Goal: Information Seeking & Learning: Learn about a topic

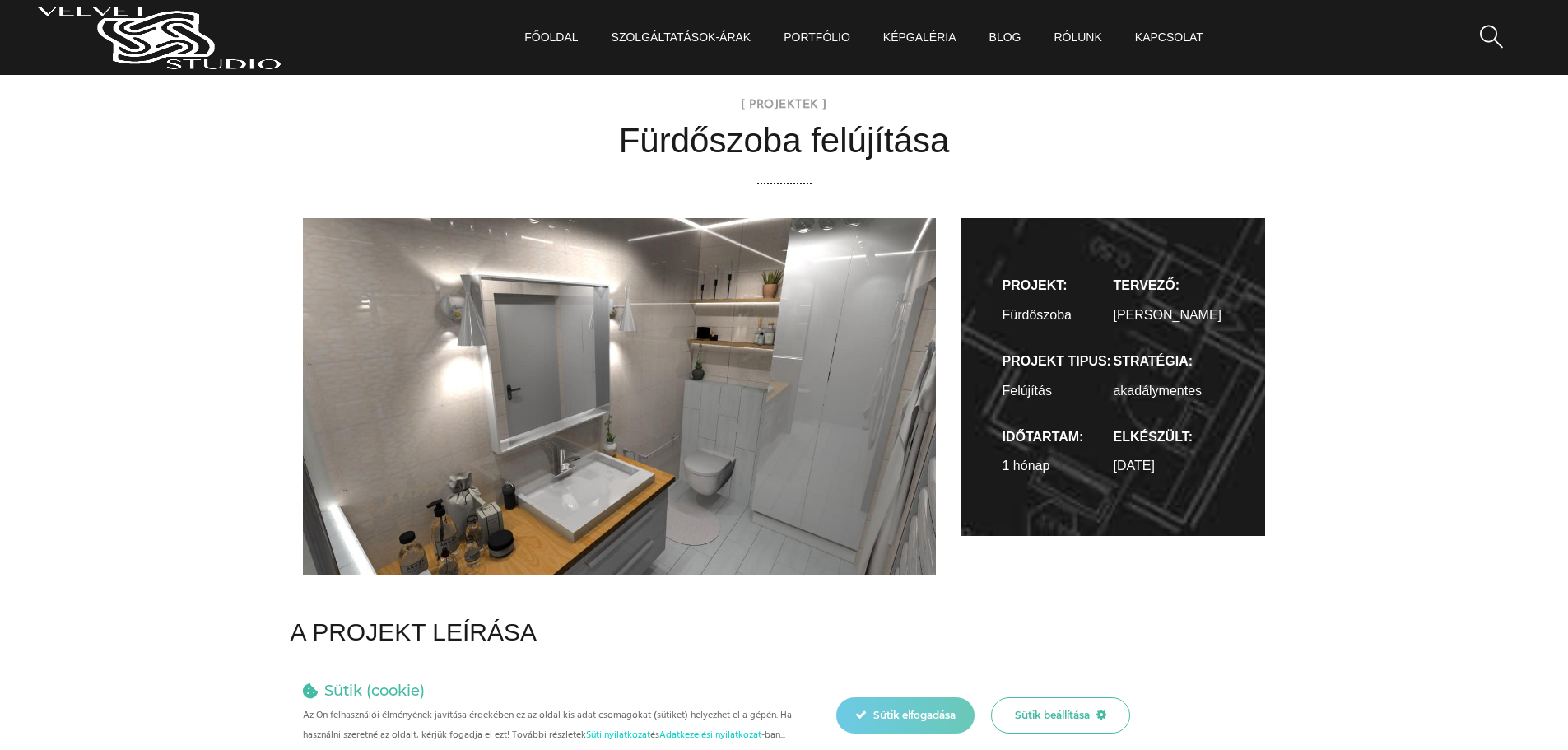
click at [957, 723] on div "Sütik elfogadása" at bounding box center [905, 715] width 138 height 36
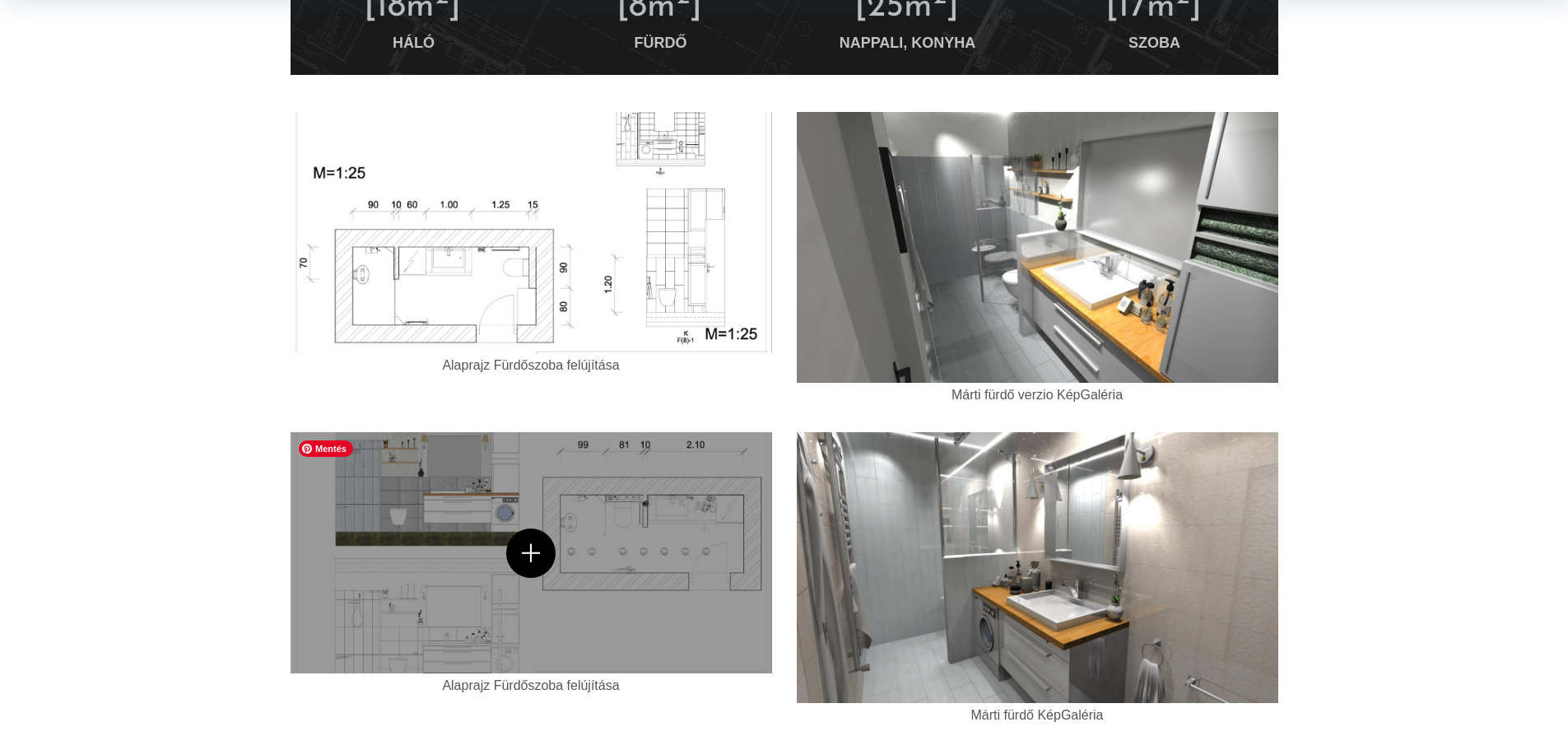
scroll to position [1098, 0]
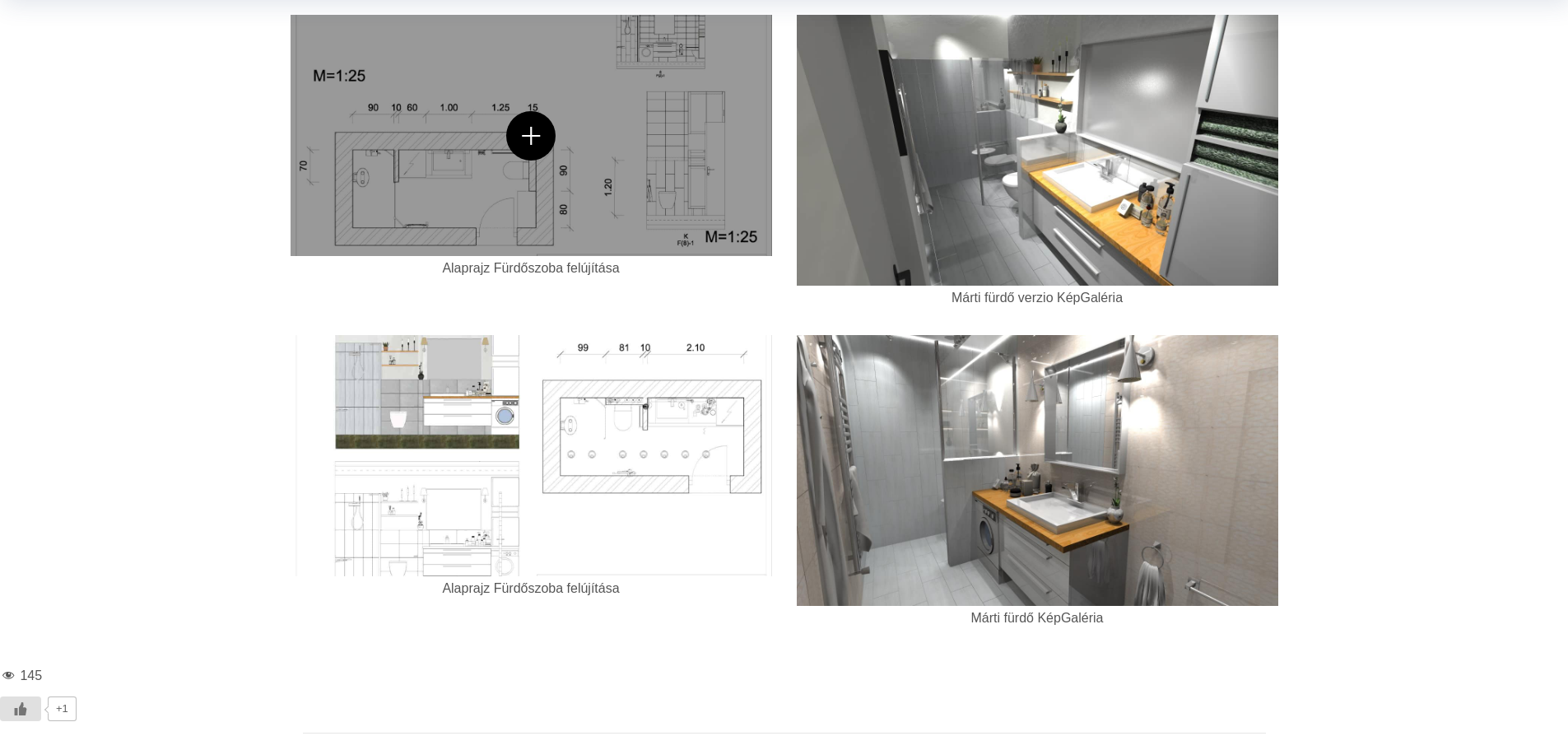
click at [529, 132] on icon at bounding box center [530, 136] width 49 height 49
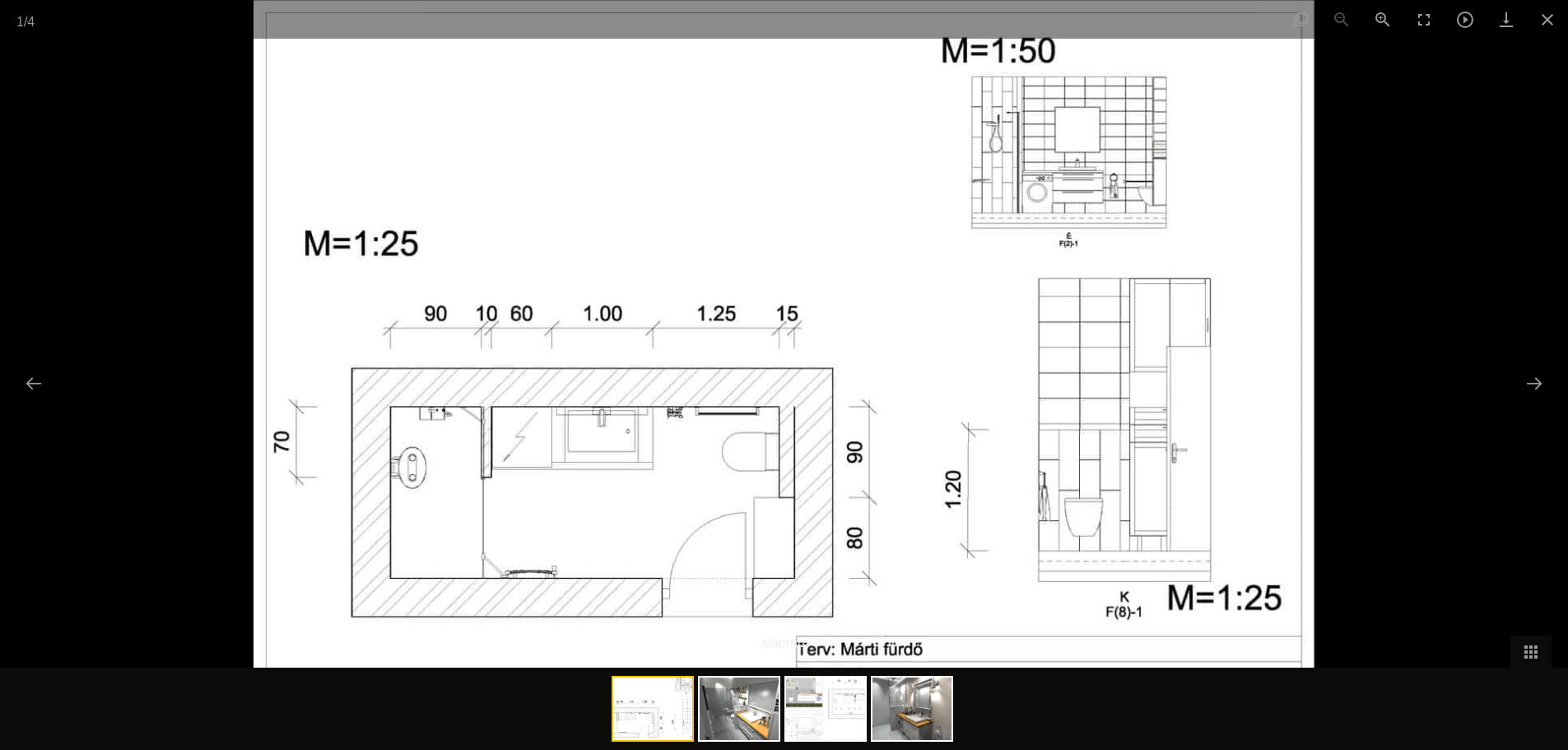
click at [1409, 381] on div at bounding box center [784, 375] width 1568 height 750
drag, startPoint x: 1545, startPoint y: 22, endPoint x: 1532, endPoint y: 71, distance: 50.7
click at [1546, 23] on button "Close gallery" at bounding box center [1547, 19] width 41 height 39
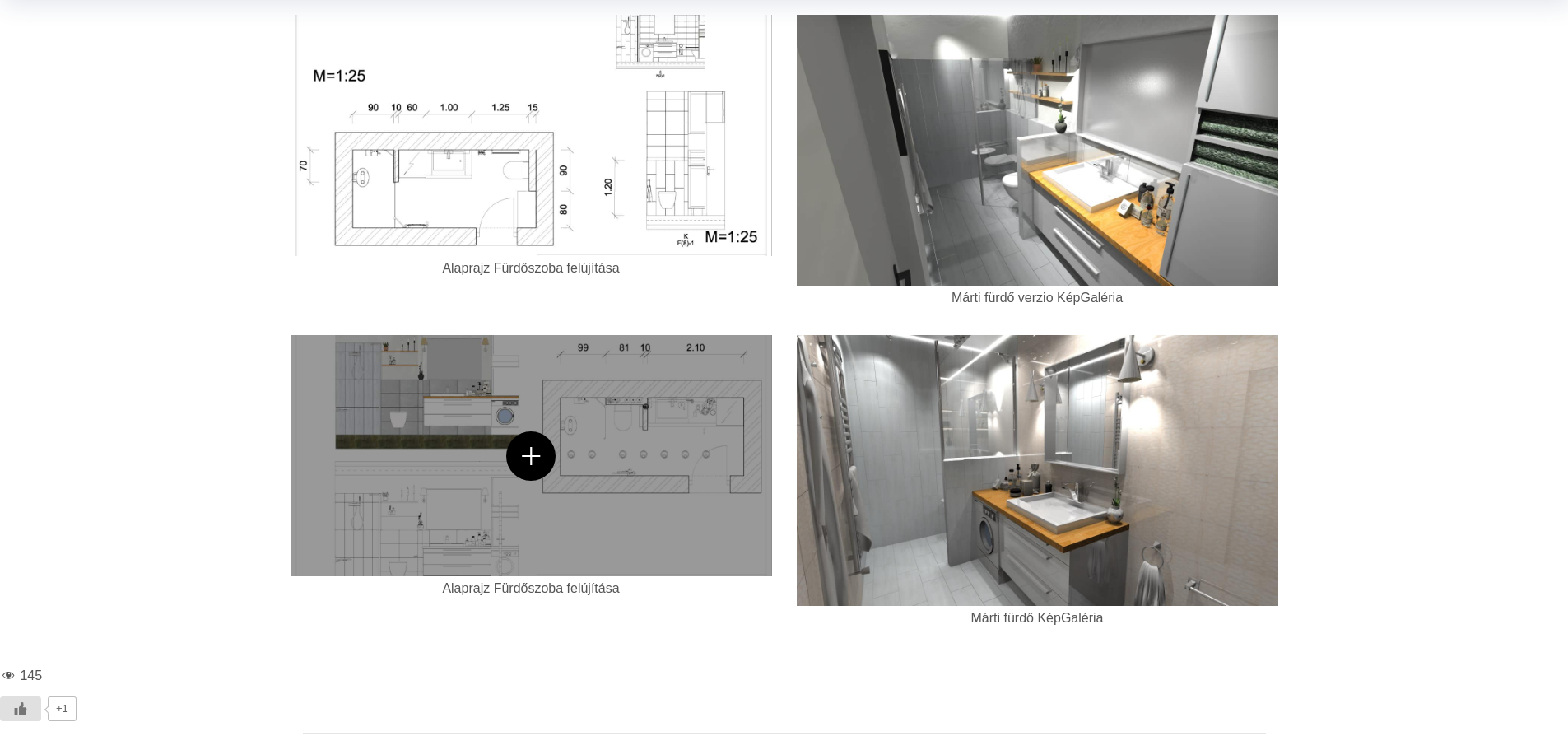
click at [529, 459] on icon at bounding box center [530, 456] width 49 height 49
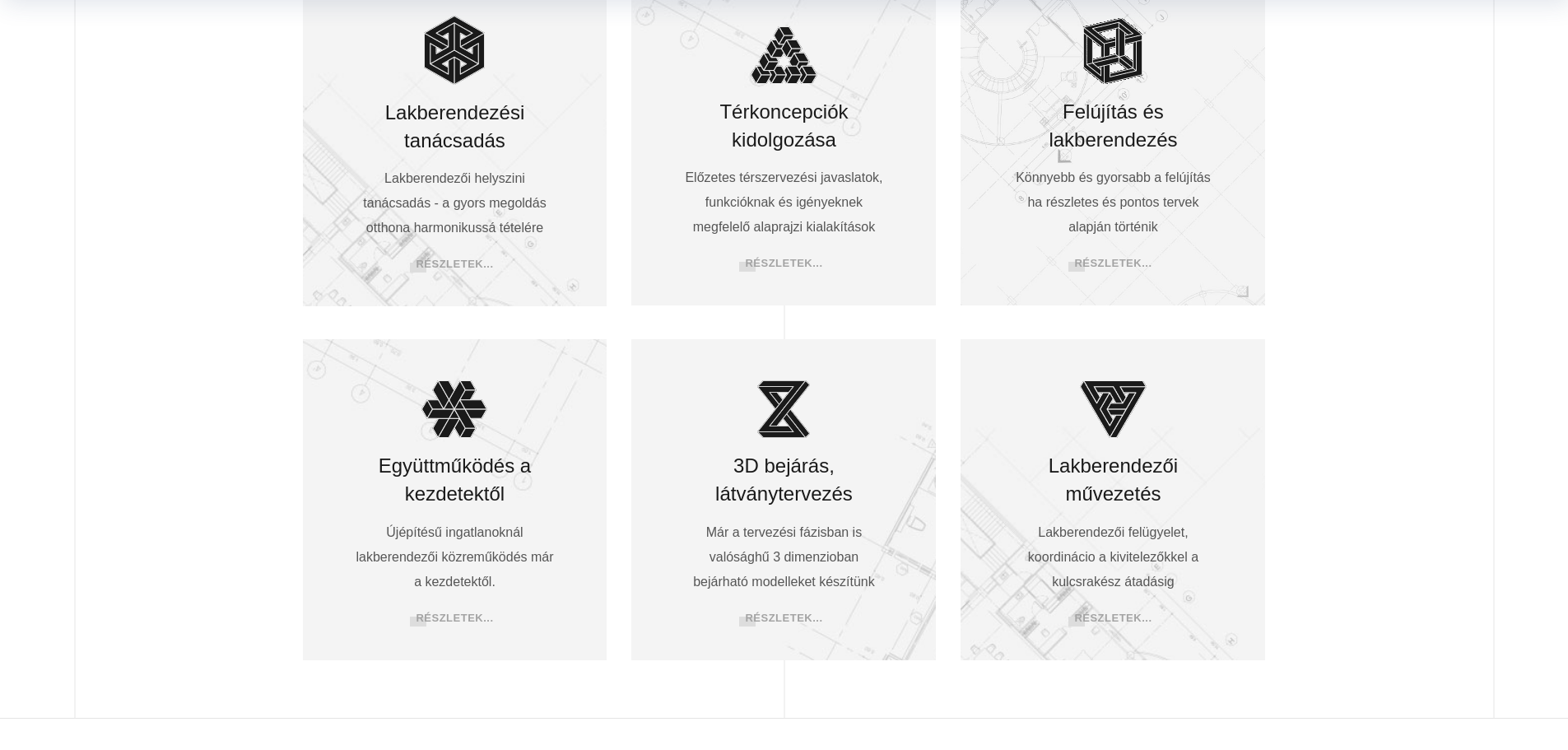
scroll to position [686, 0]
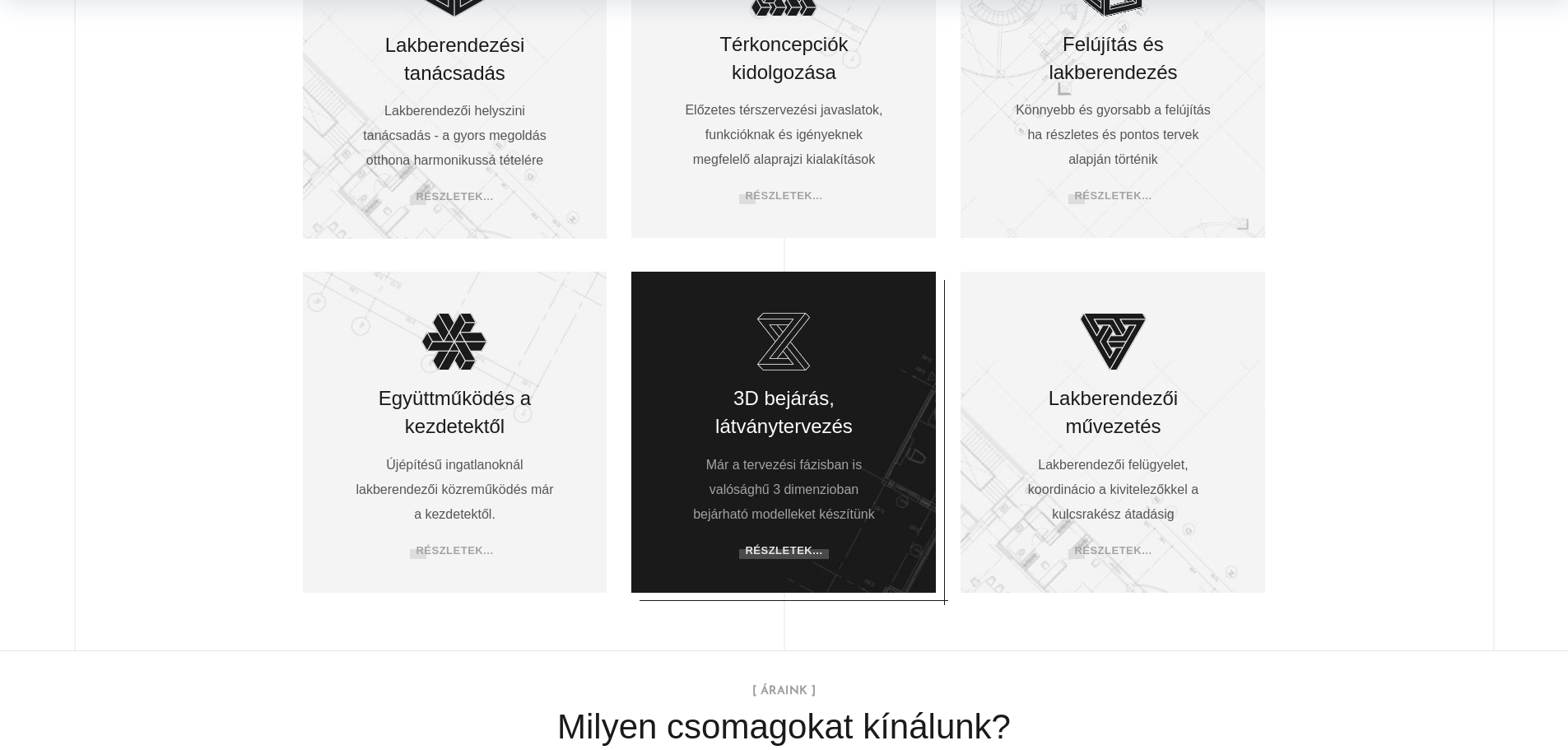
click at [792, 552] on link "Részletek..." at bounding box center [783, 551] width 77 height 13
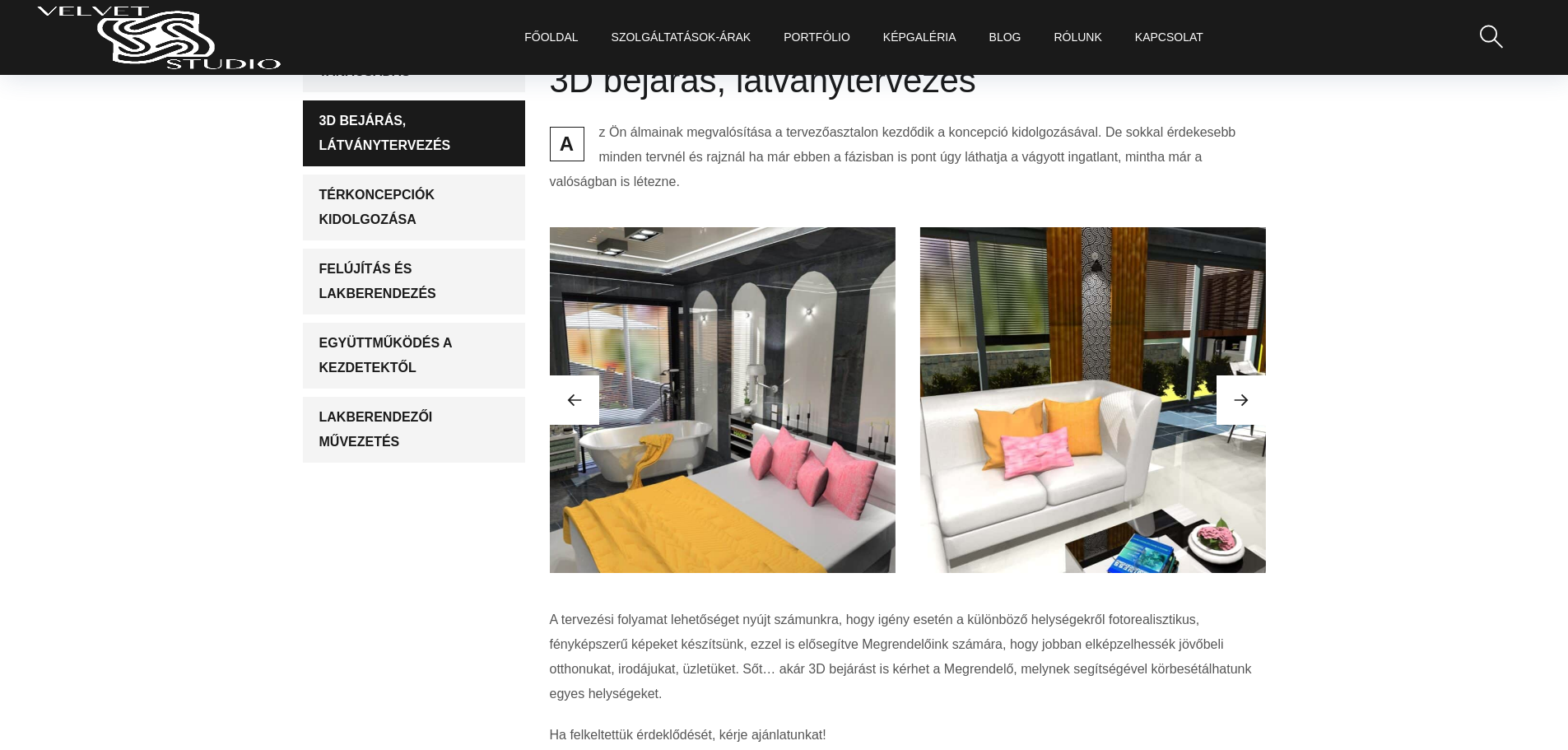
scroll to position [411, 0]
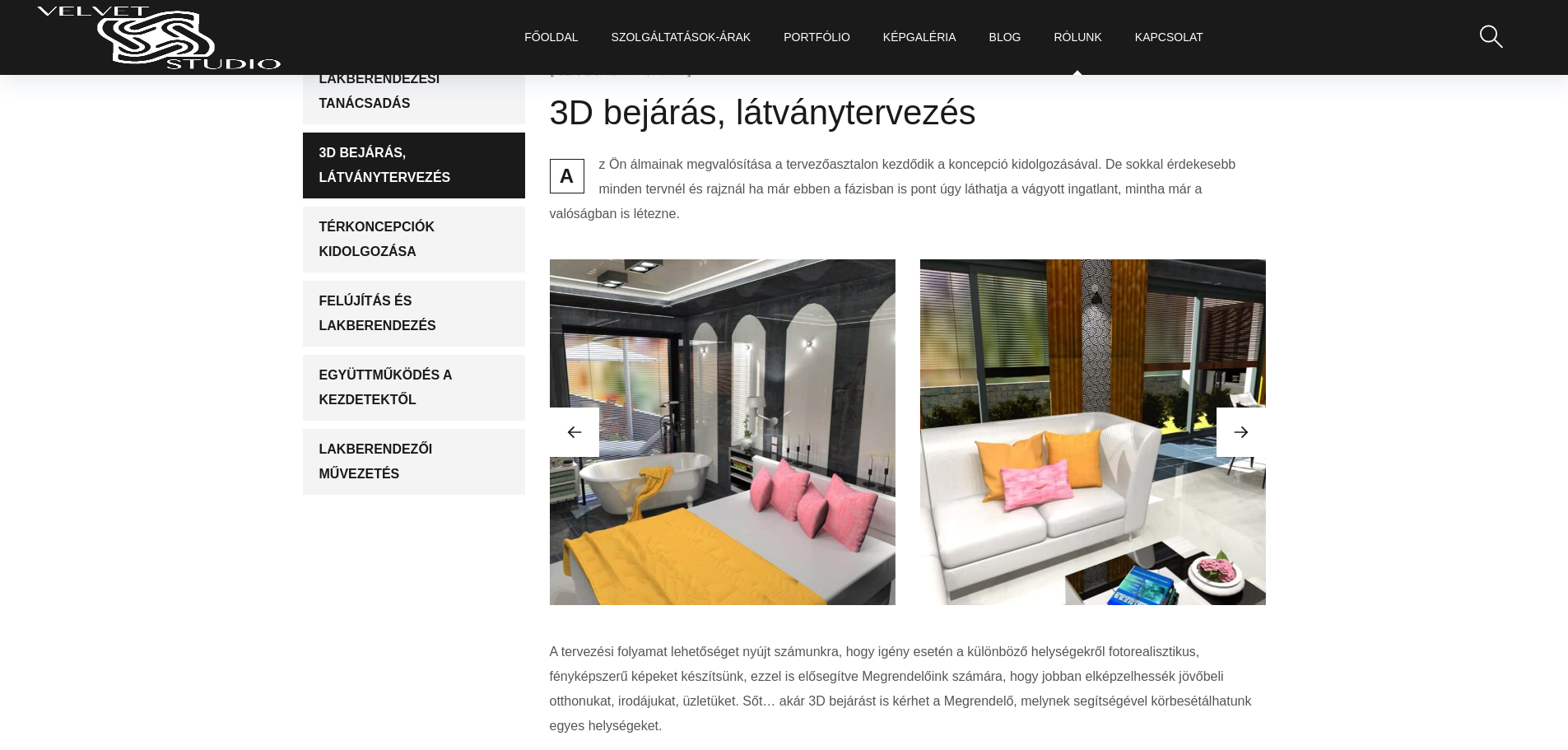
click at [1087, 33] on link "Rólunk" at bounding box center [1077, 37] width 48 height 75
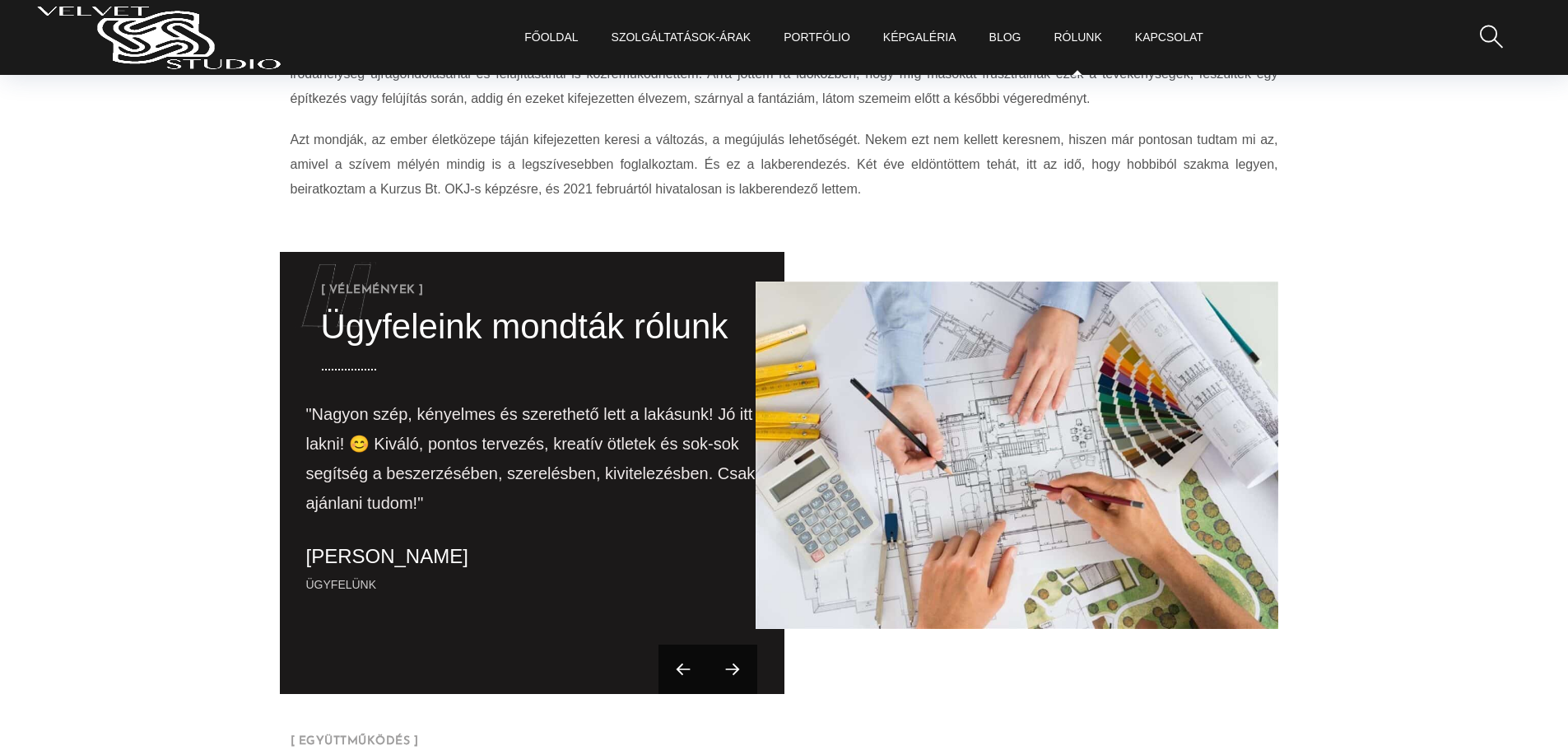
scroll to position [961, 0]
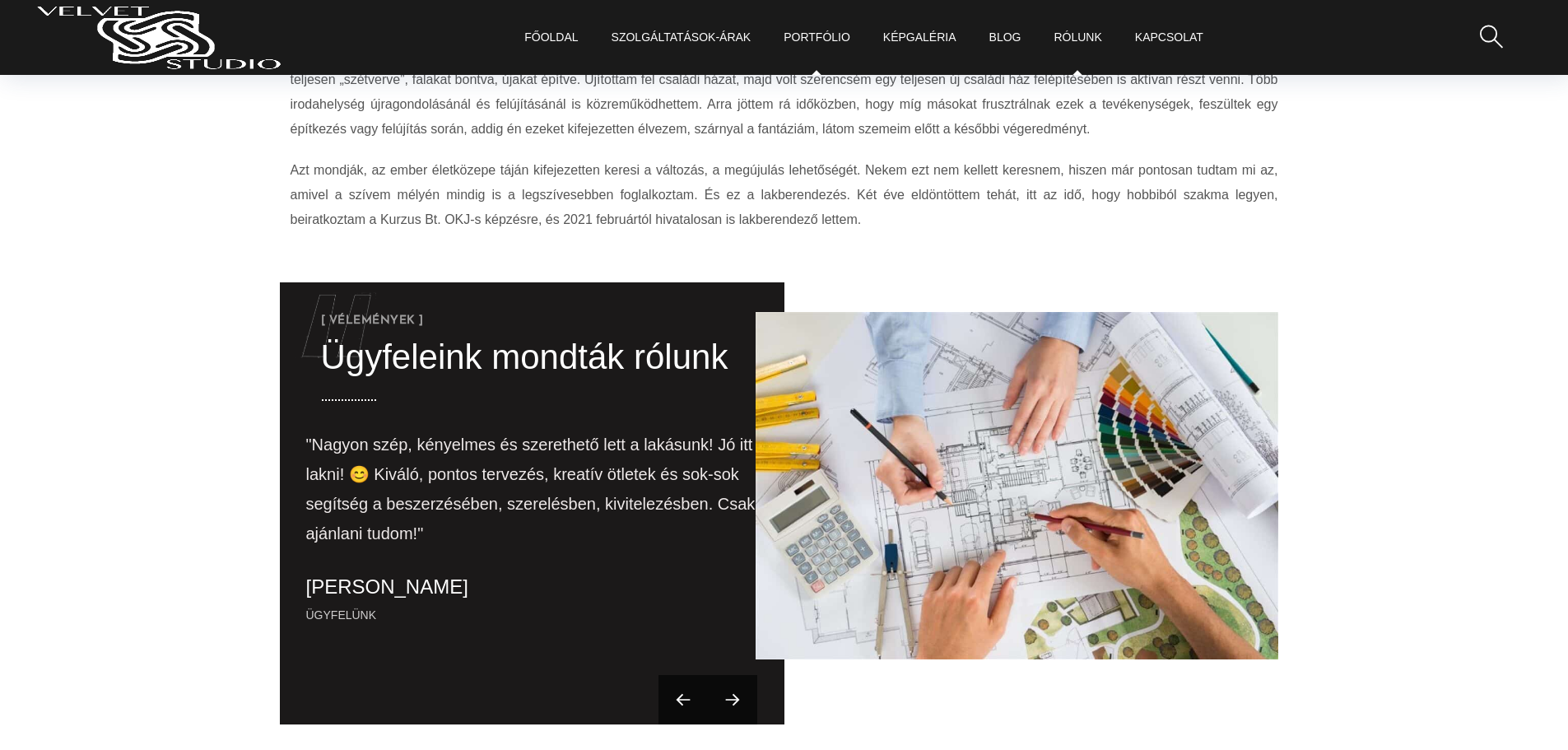
click at [820, 35] on link "Portfólio" at bounding box center [818, 37] width 67 height 75
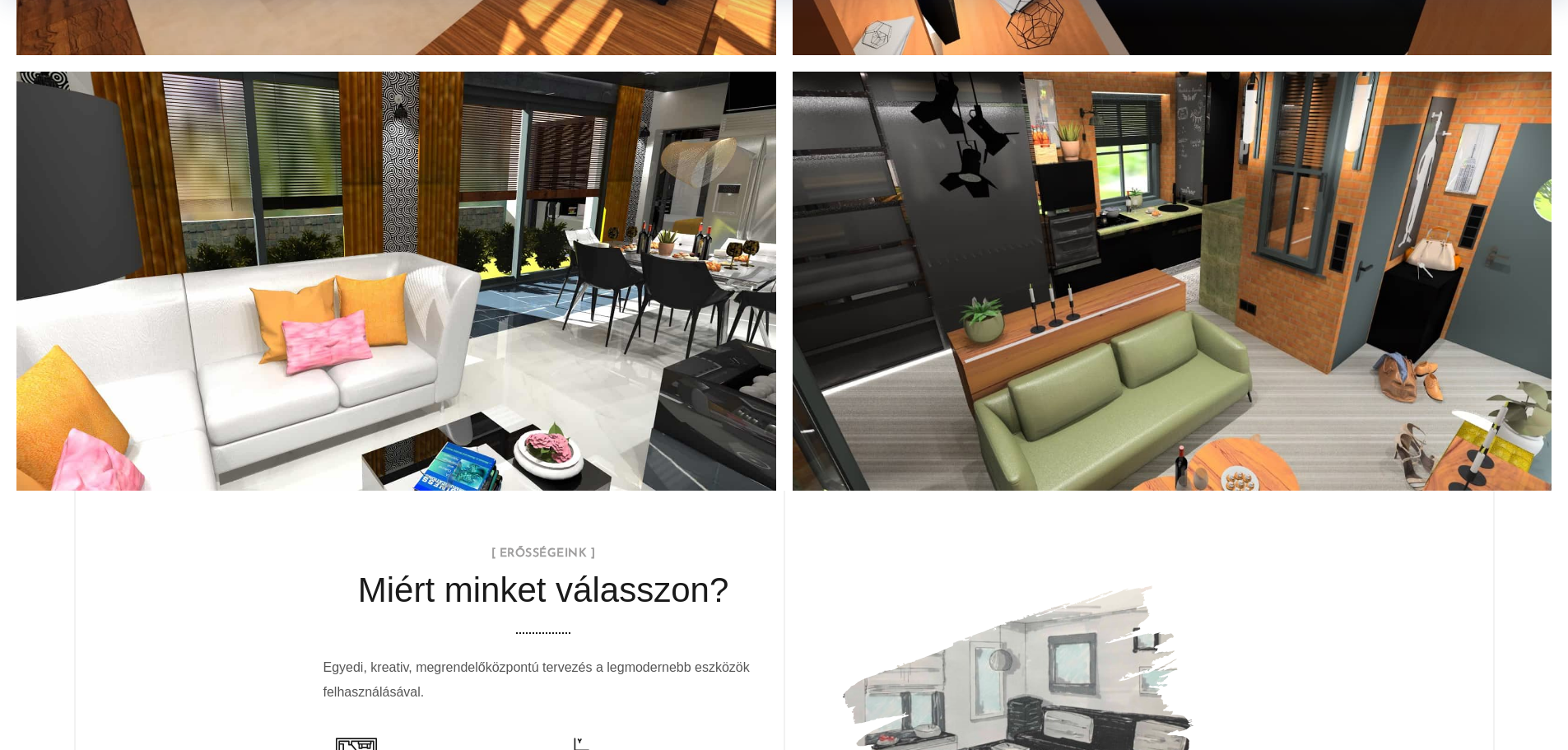
scroll to position [3838, 0]
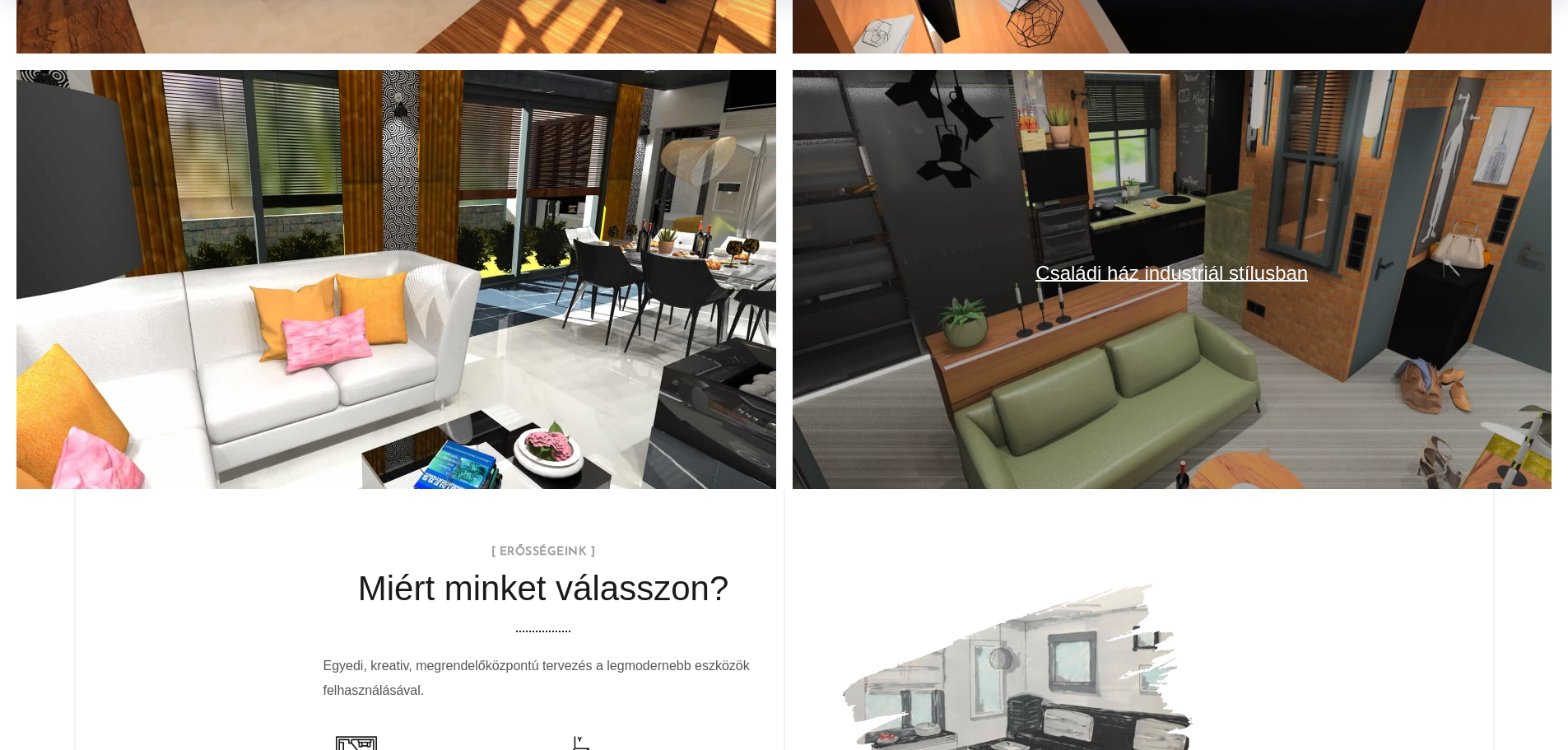
click at [1195, 272] on link "Családi ház industriál stílusban" at bounding box center [1171, 272] width 272 height 23
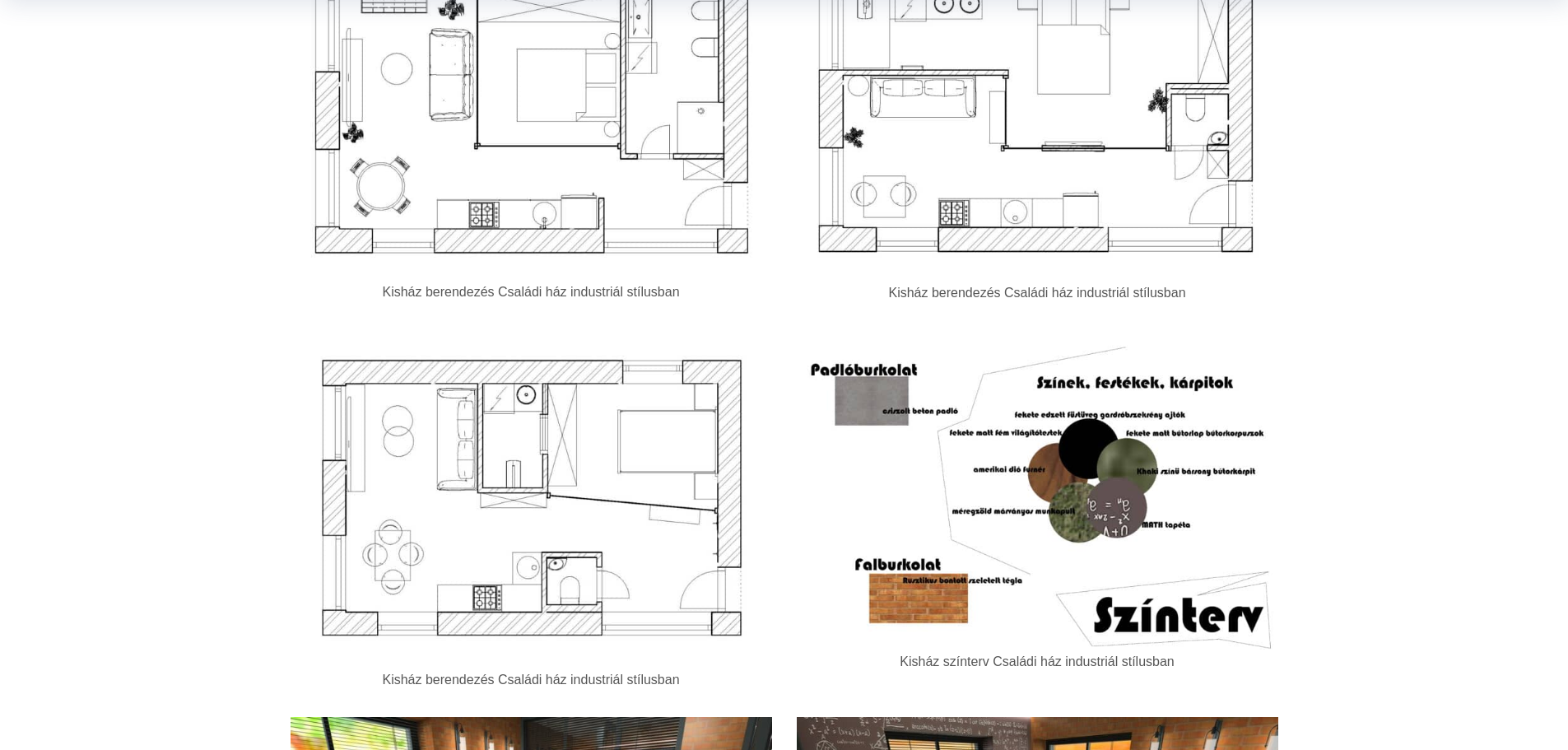
scroll to position [1922, 0]
